Goal: Transaction & Acquisition: Subscribe to service/newsletter

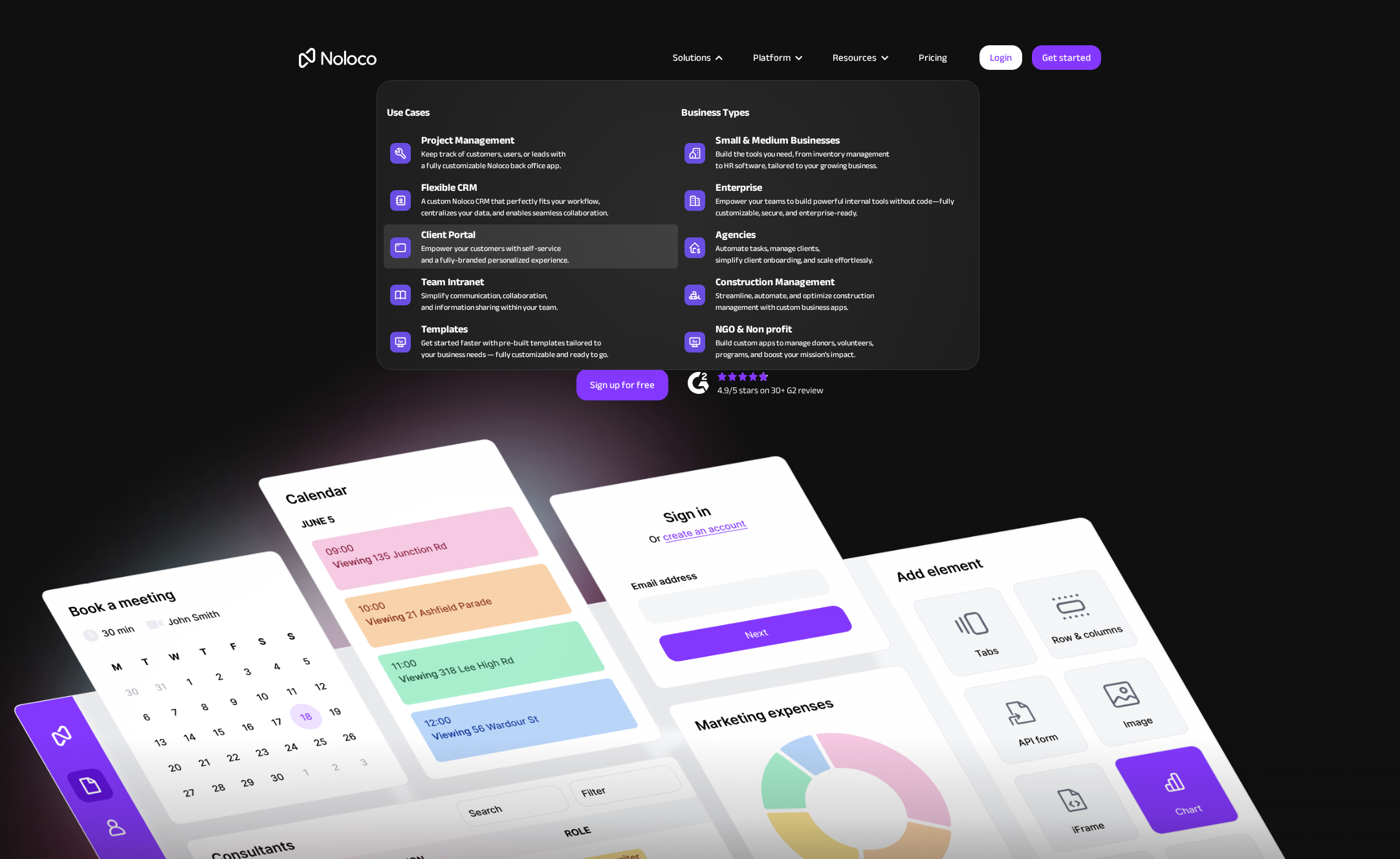
click at [533, 253] on div "Empower your customers with self-service and a fully-branded personalized exper…" at bounding box center [495, 254] width 148 height 23
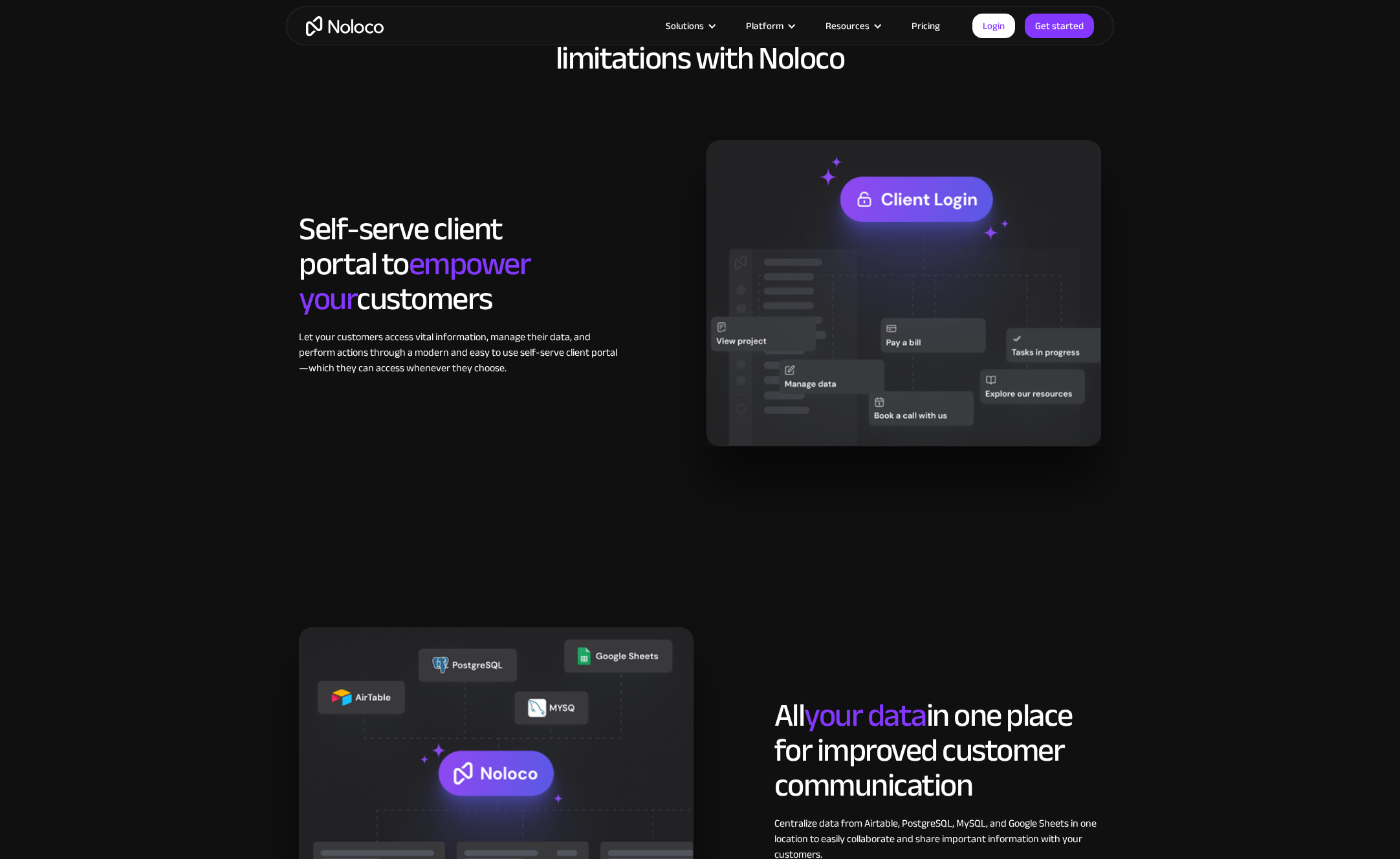
scroll to position [978, 0]
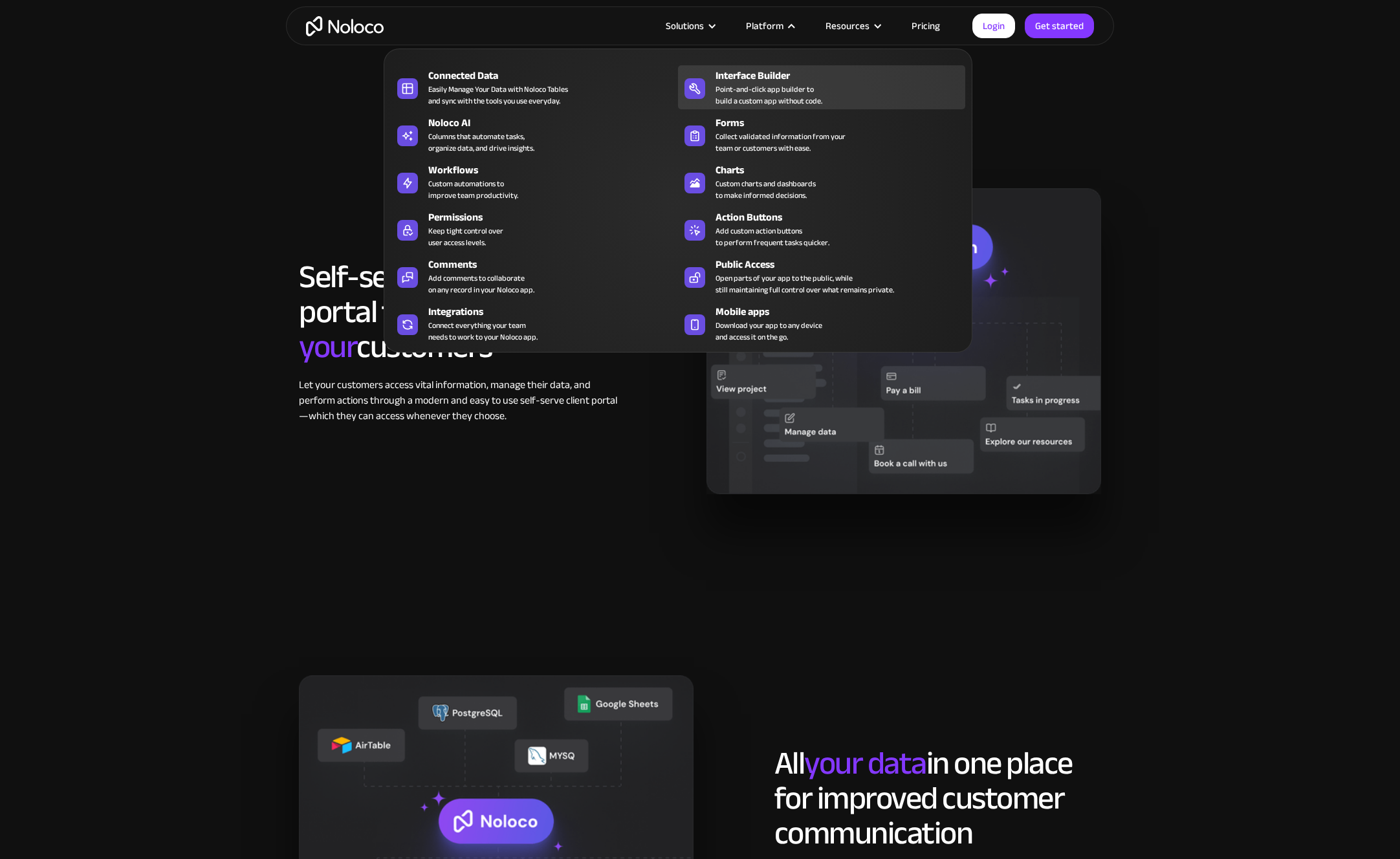
click at [748, 100] on div "Point-and-click app builder to build a custom app without code." at bounding box center [769, 94] width 106 height 23
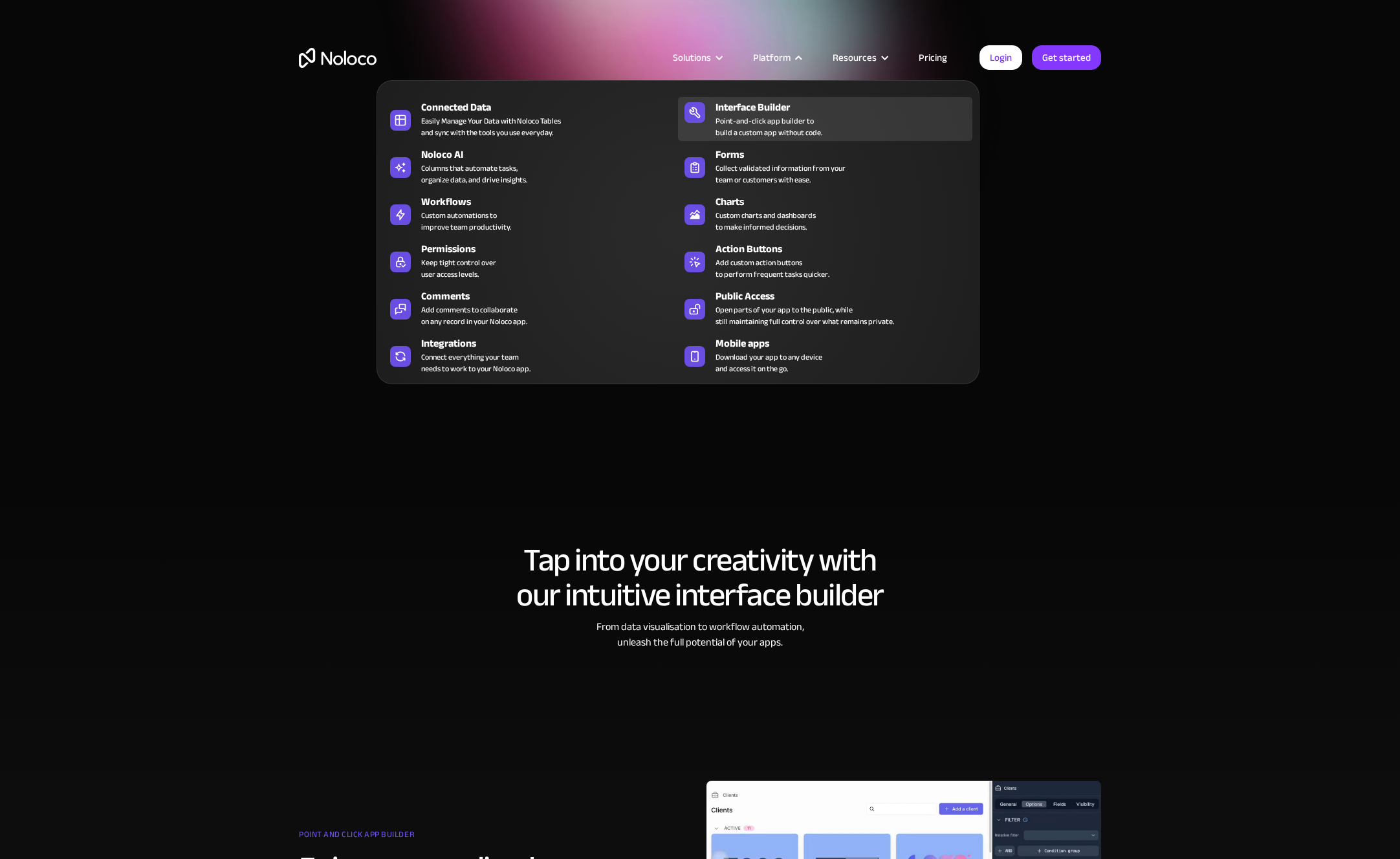
click at [781, 134] on div "Point-and-click app builder to build a custom app without code." at bounding box center [769, 126] width 106 height 23
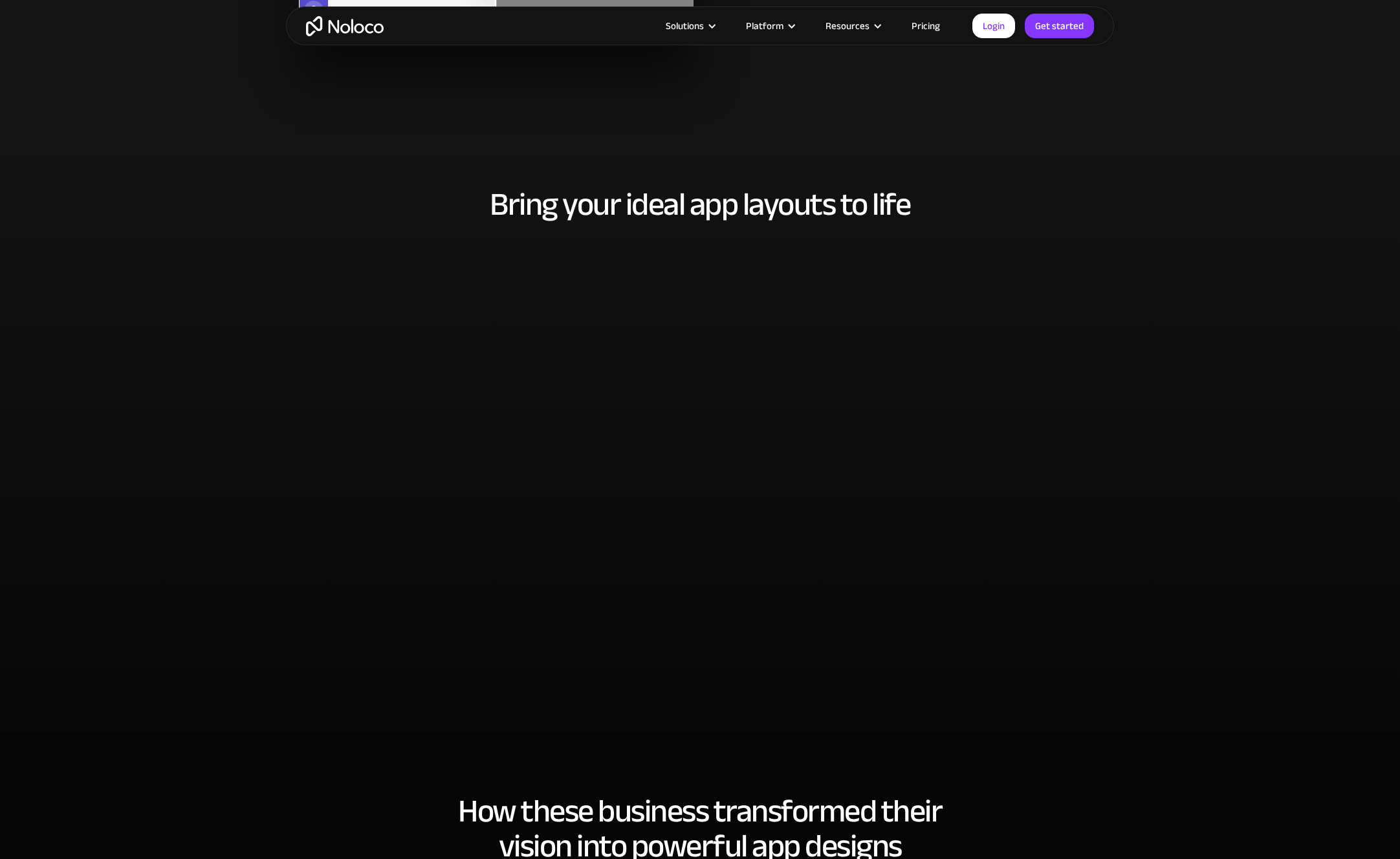
scroll to position [1567, 0]
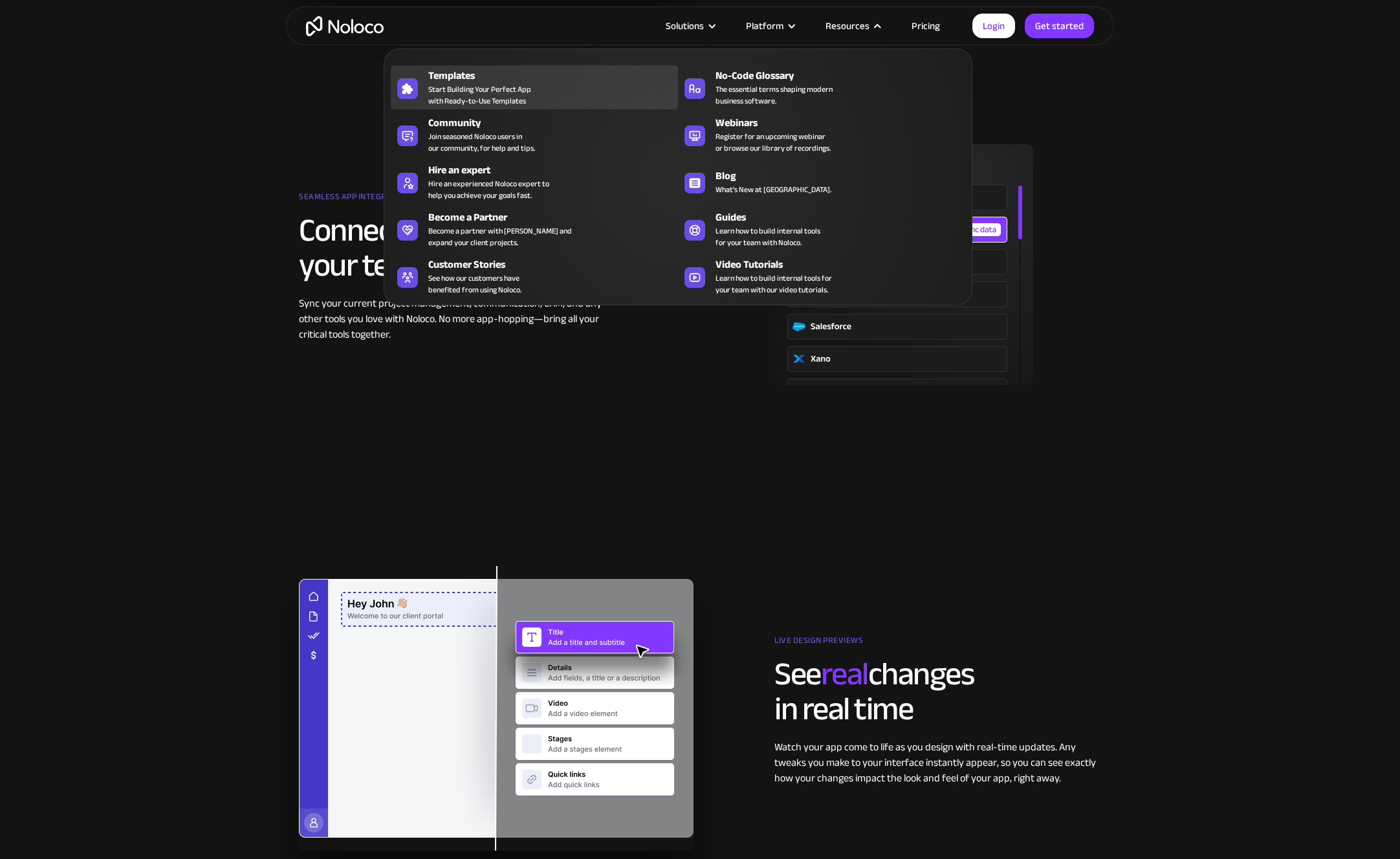
click at [492, 94] on span "Start Building Your Perfect App with Ready-to-Use Templates" at bounding box center [480, 94] width 103 height 23
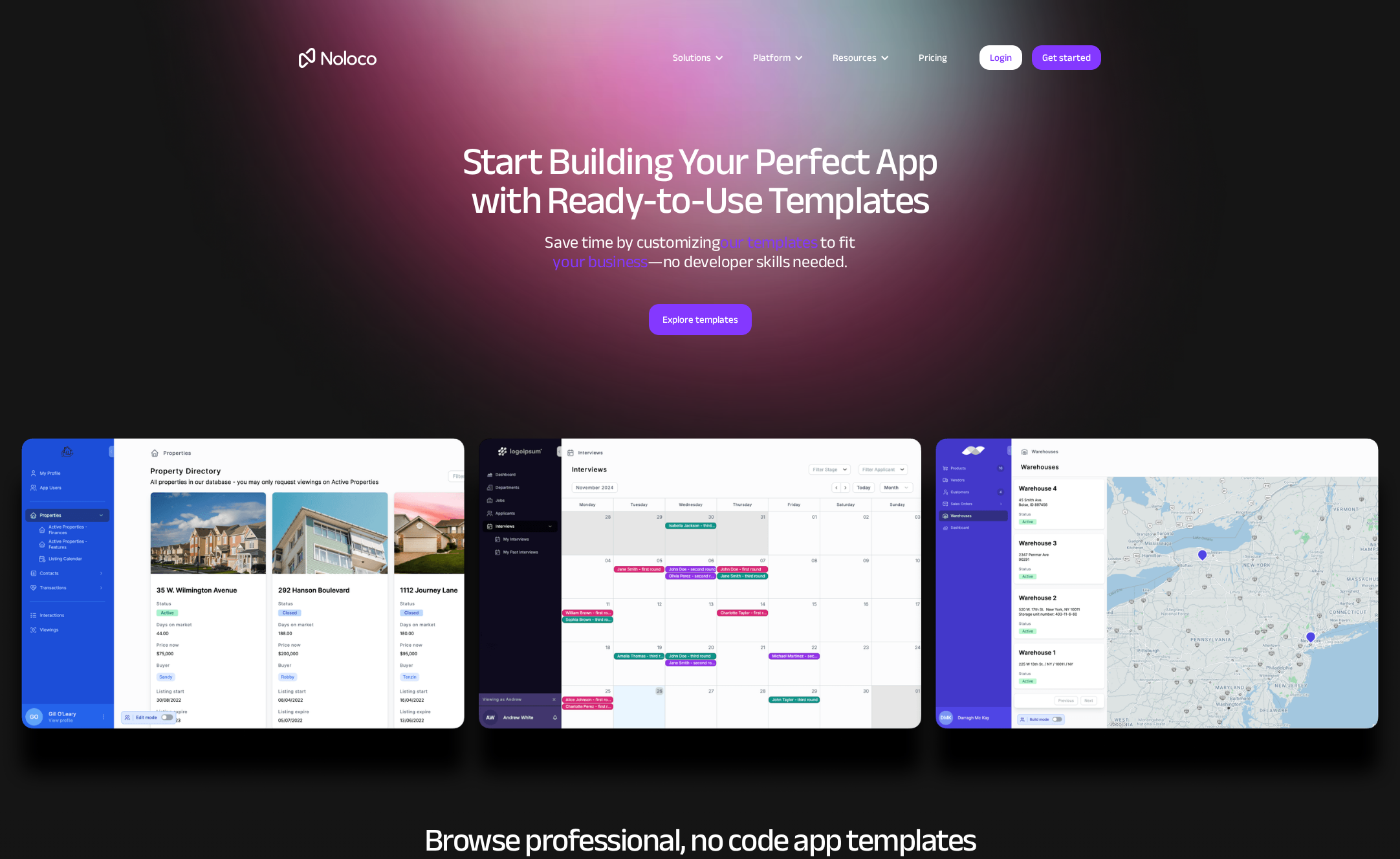
click at [942, 59] on link "Pricing" at bounding box center [933, 57] width 61 height 17
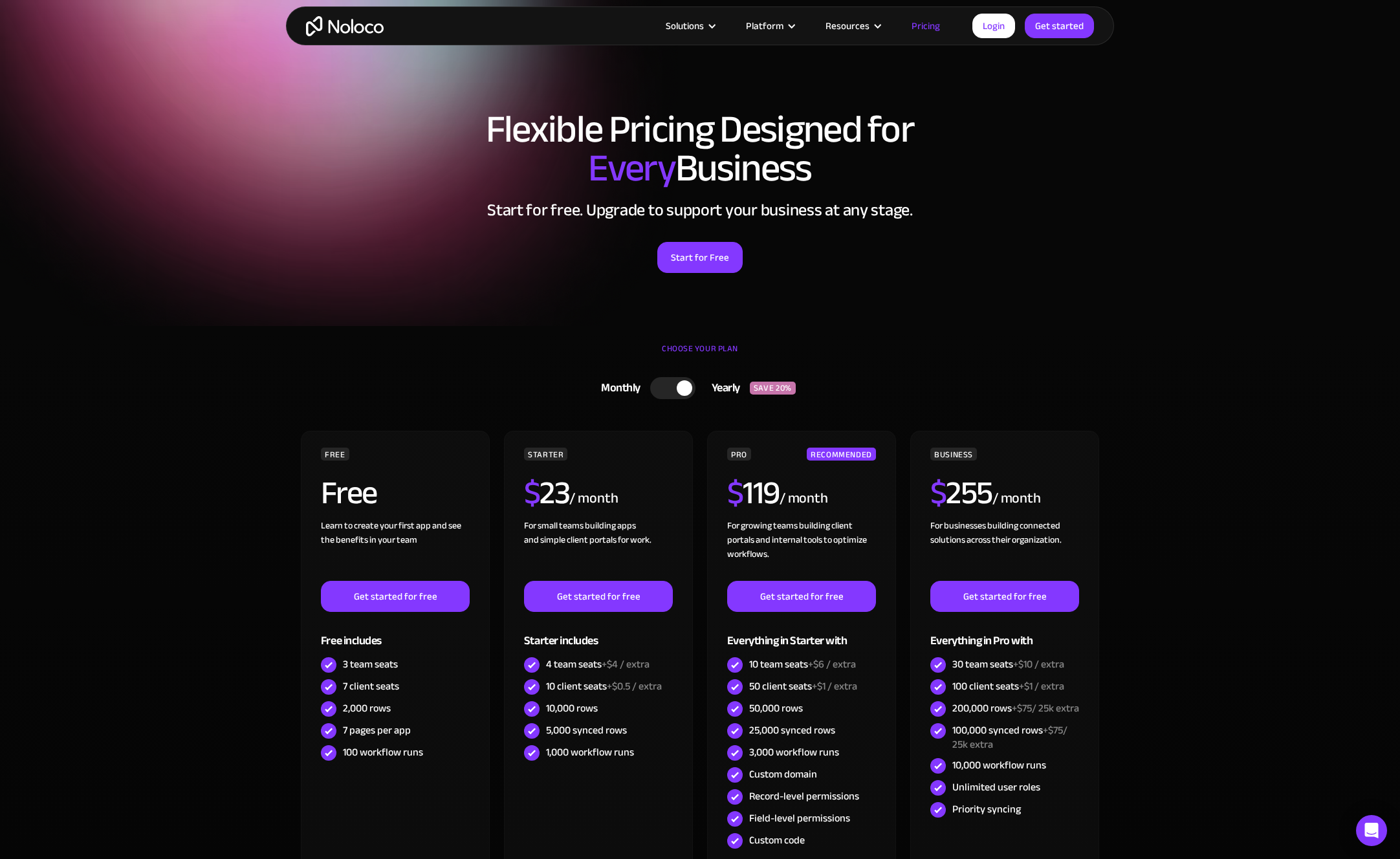
scroll to position [157, 0]
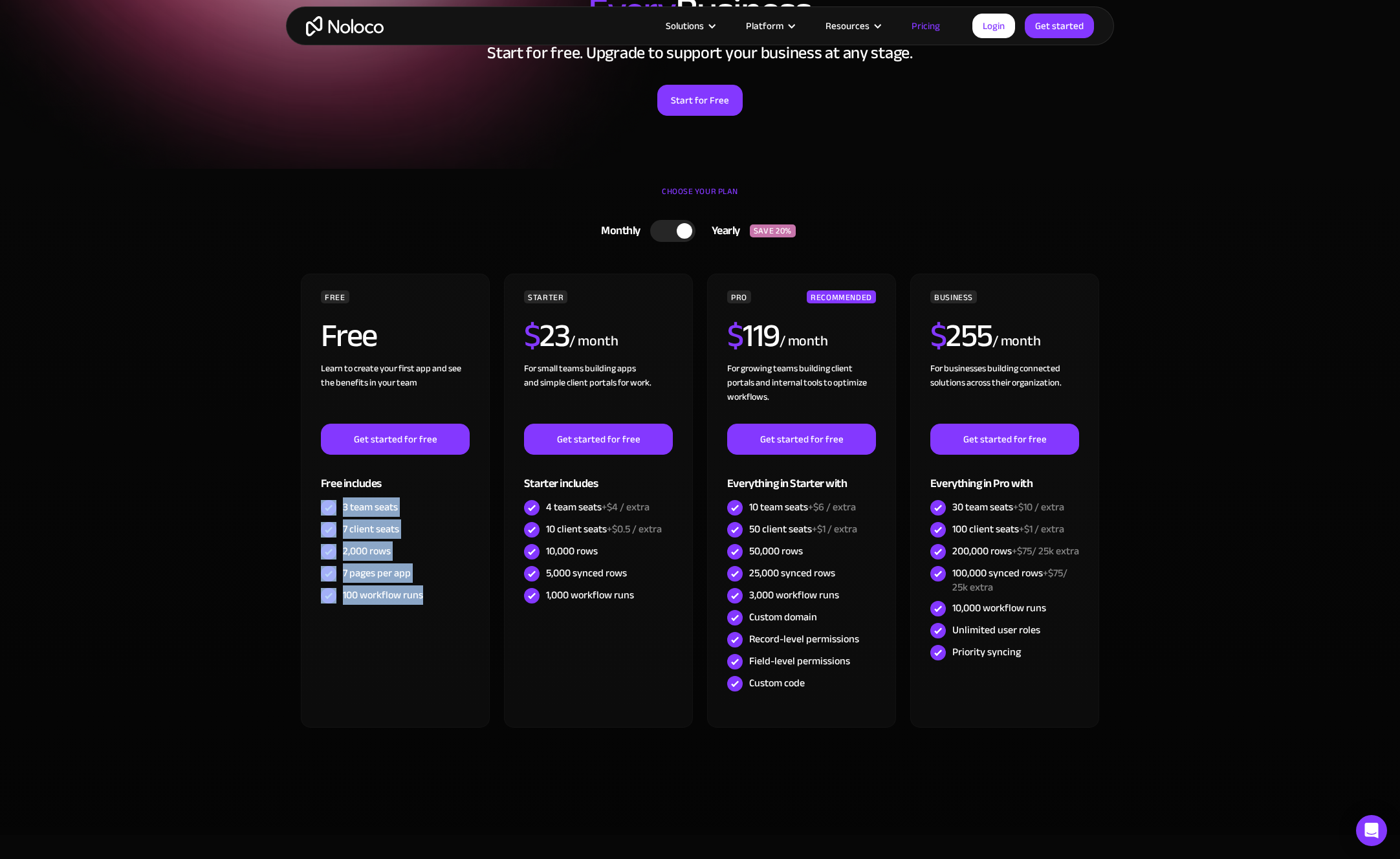
drag, startPoint x: 433, startPoint y: 600, endPoint x: 288, endPoint y: 493, distance: 180.2
click at [288, 493] on div "CHOOSE YOUR PLAN Monthly Yearly SAVE 20% Monthly Yearly SAVE 20% FREE Free Lear…" at bounding box center [700, 489] width 828 height 640
click at [259, 505] on section "CHOOSE YOUR PLAN Monthly Yearly SAVE 20% Monthly Yearly SAVE 20% FREE Free Lear…" at bounding box center [700, 502] width 1400 height 666
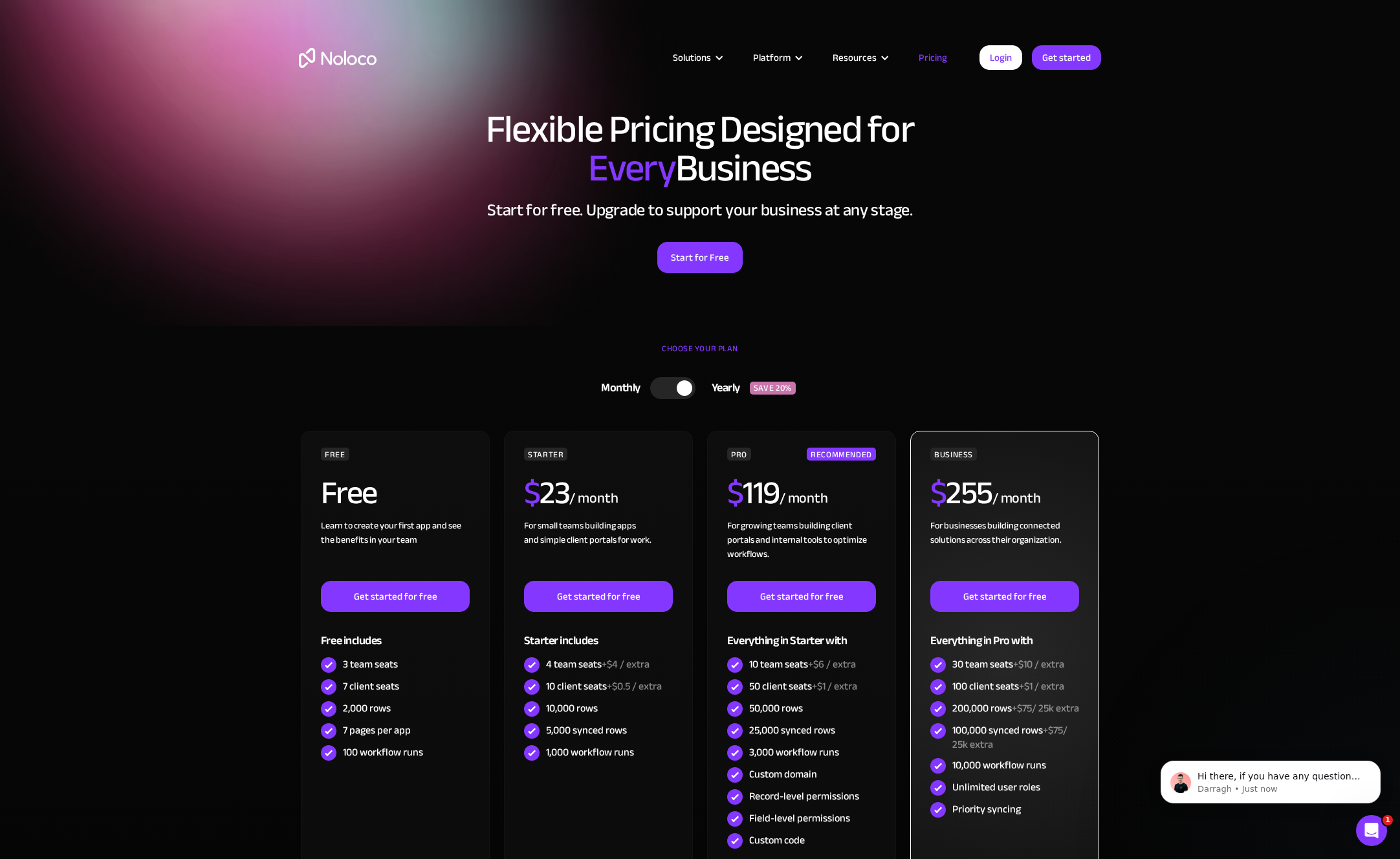
scroll to position [0, 0]
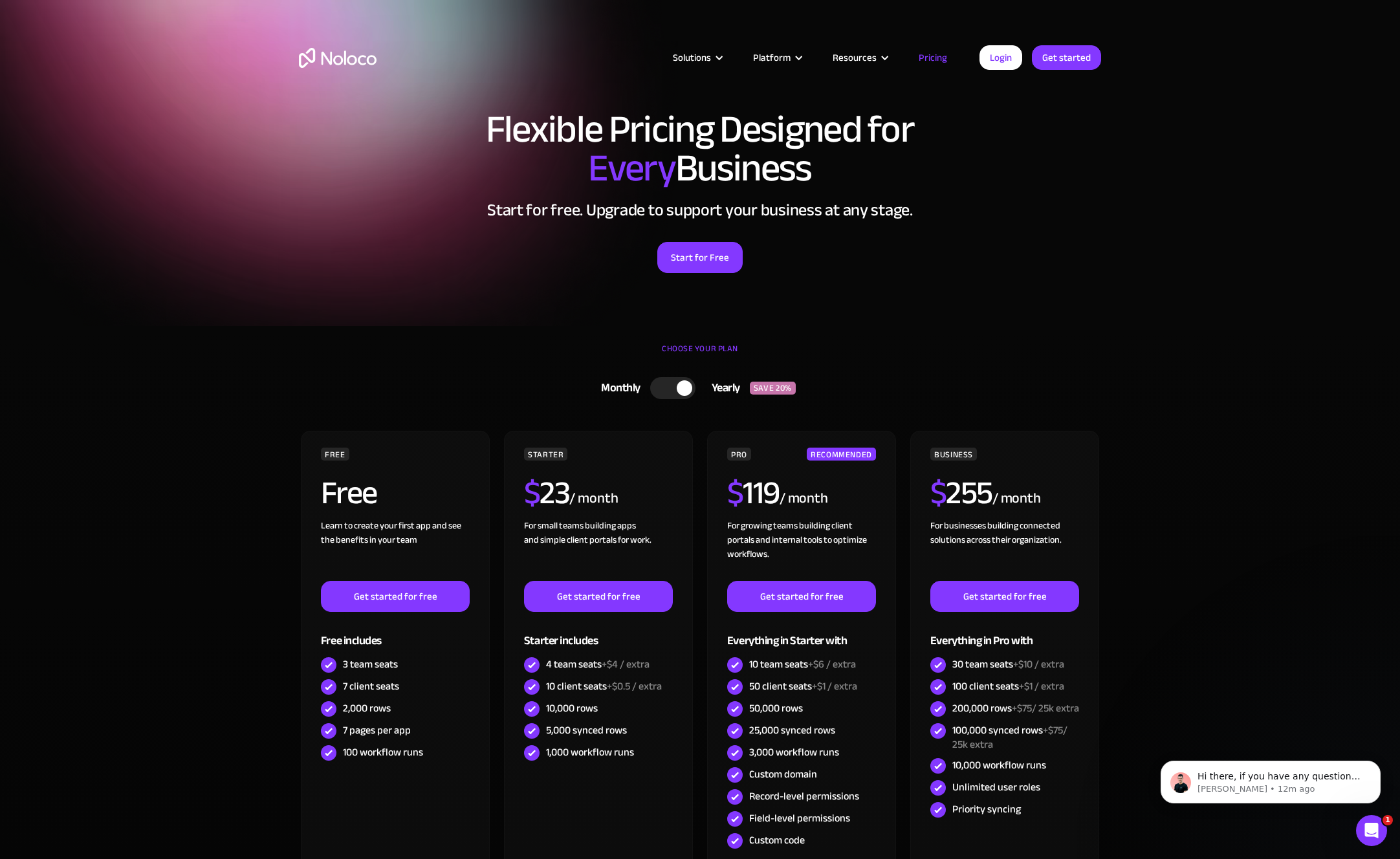
click at [1122, 267] on section "Flexible Pricing Designed for Every Business Start for free. Upgrade to support…" at bounding box center [700, 163] width 1400 height 326
click at [677, 388] on div at bounding box center [684, 388] width 15 height 15
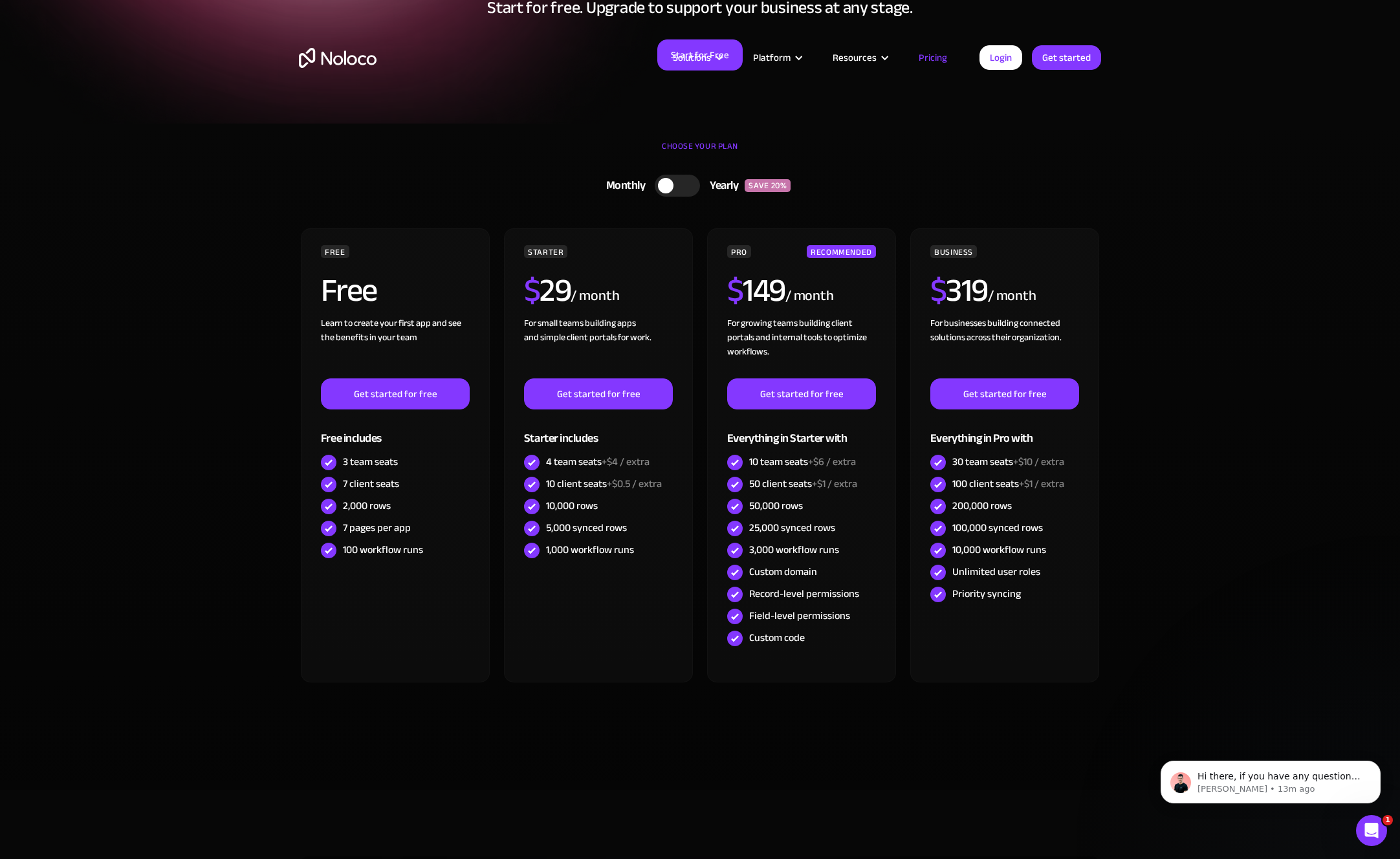
scroll to position [411, 0]
